Goal: Obtain resource: Download file/media

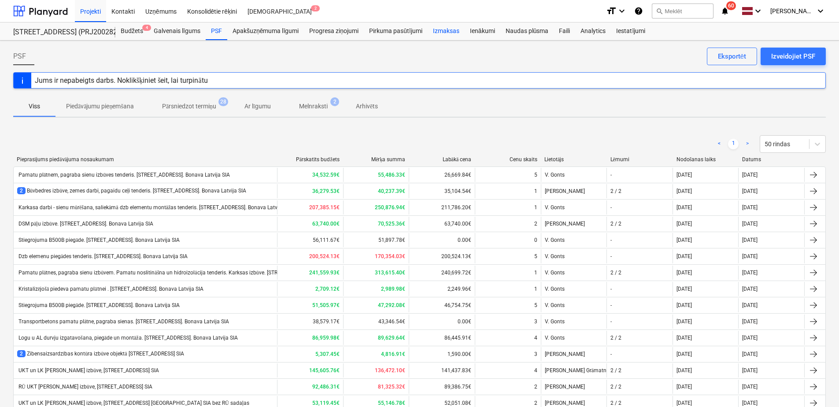
click at [450, 25] on div "Izmaksas" at bounding box center [446, 31] width 37 height 18
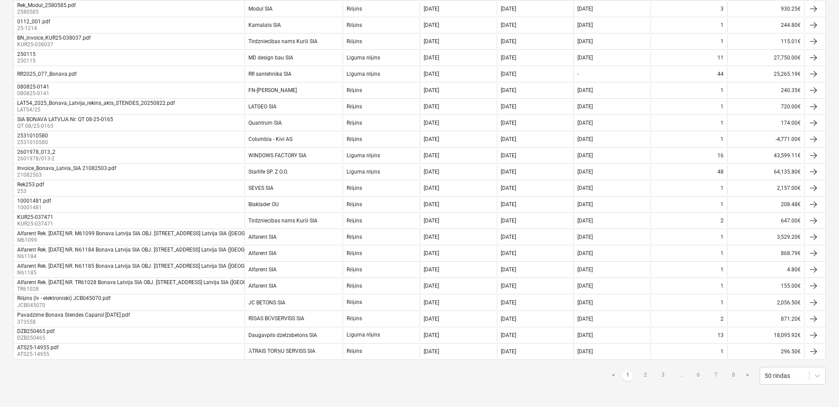
scroll to position [624, 0]
click at [645, 373] on link "2" at bounding box center [645, 374] width 11 height 11
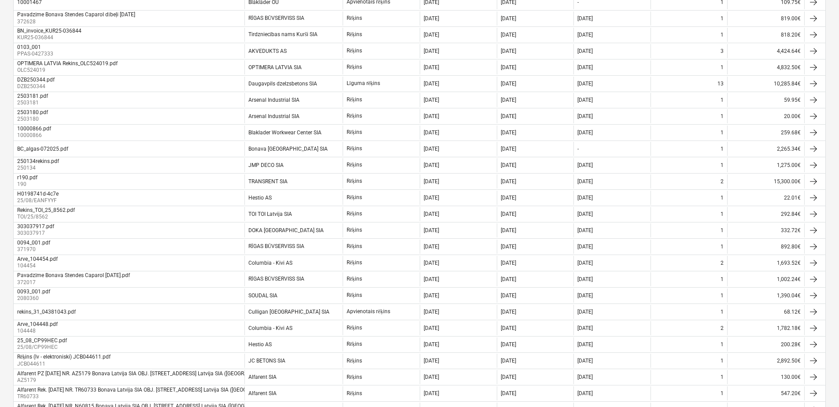
scroll to position [396, 0]
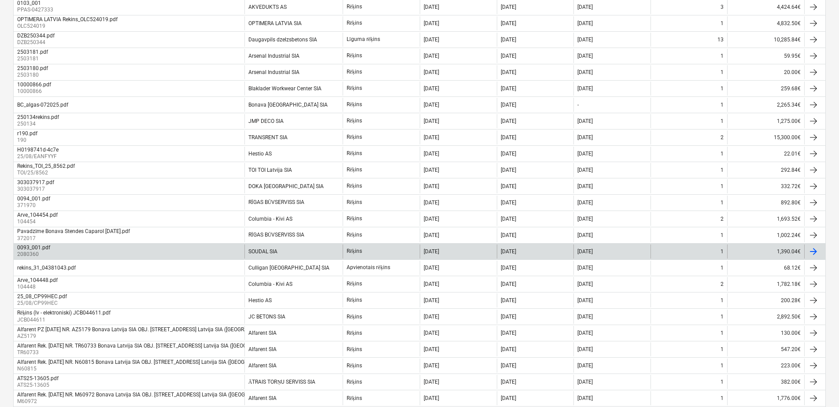
click at [30, 246] on div "0093_001.pdf" at bounding box center [33, 247] width 33 height 6
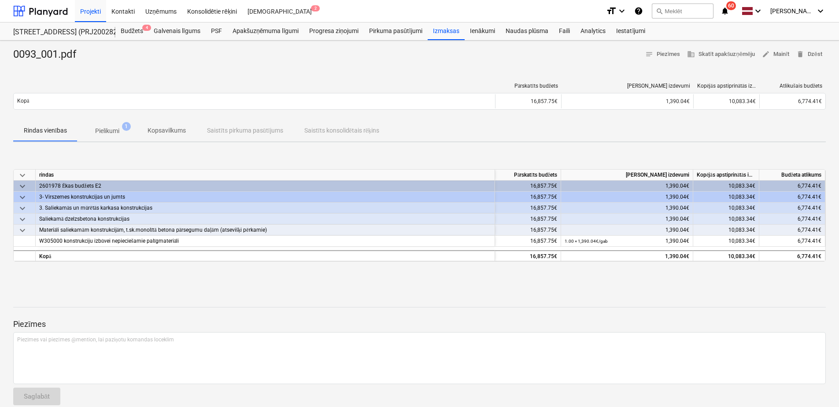
click at [111, 129] on p "Pielikumi" at bounding box center [107, 130] width 24 height 9
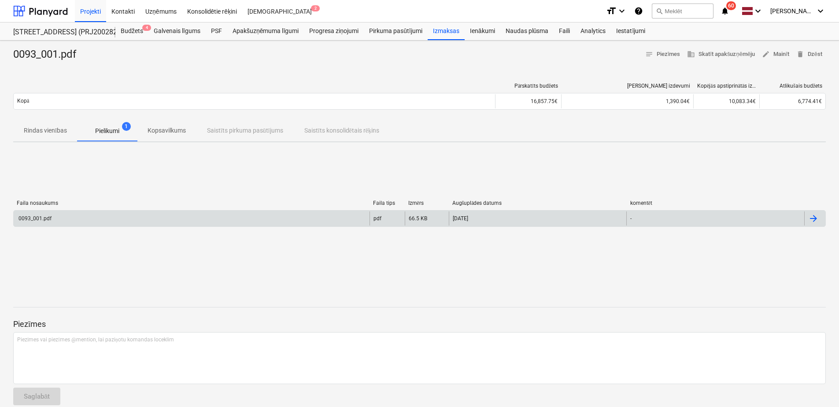
click at [204, 222] on div "0093_001.pdf" at bounding box center [192, 218] width 356 height 14
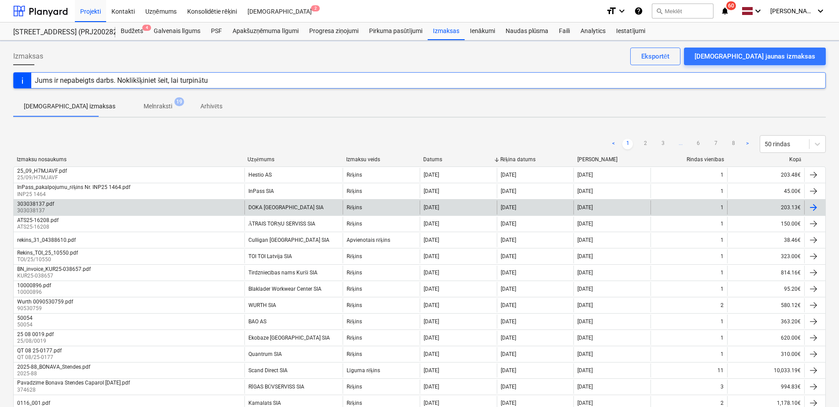
scroll to position [12, 0]
